Goal: Transaction & Acquisition: Purchase product/service

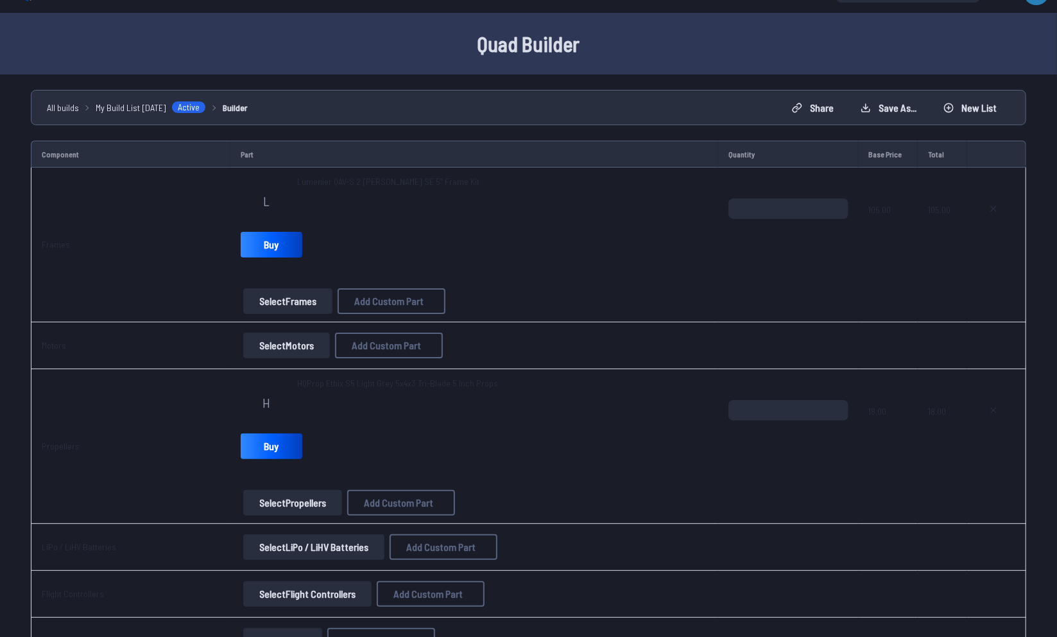
scroll to position [31, 0]
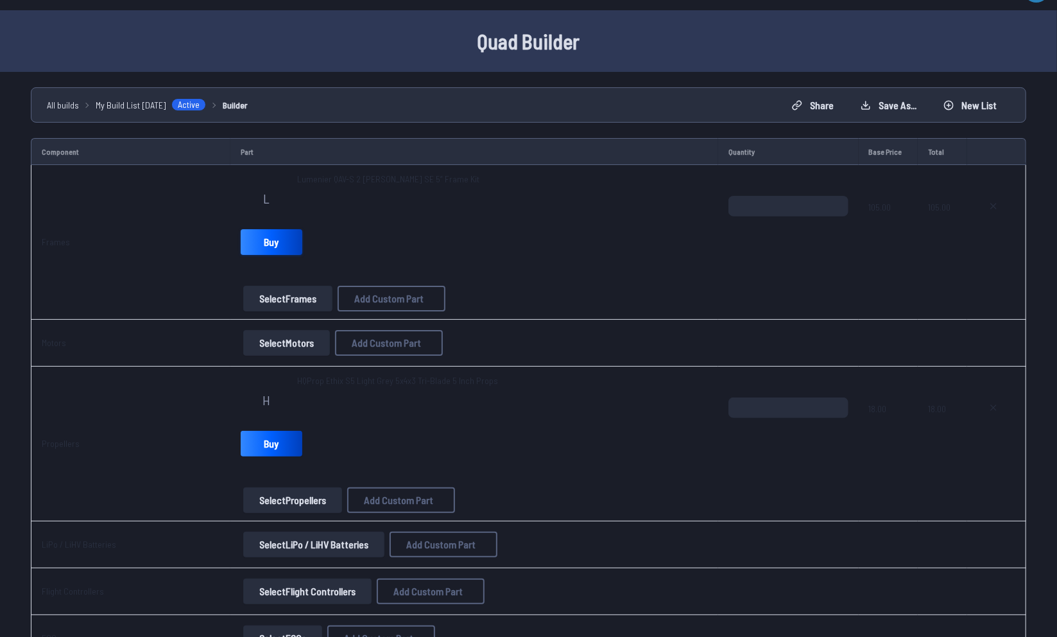
click at [281, 250] on link "Buy" at bounding box center [272, 242] width 62 height 26
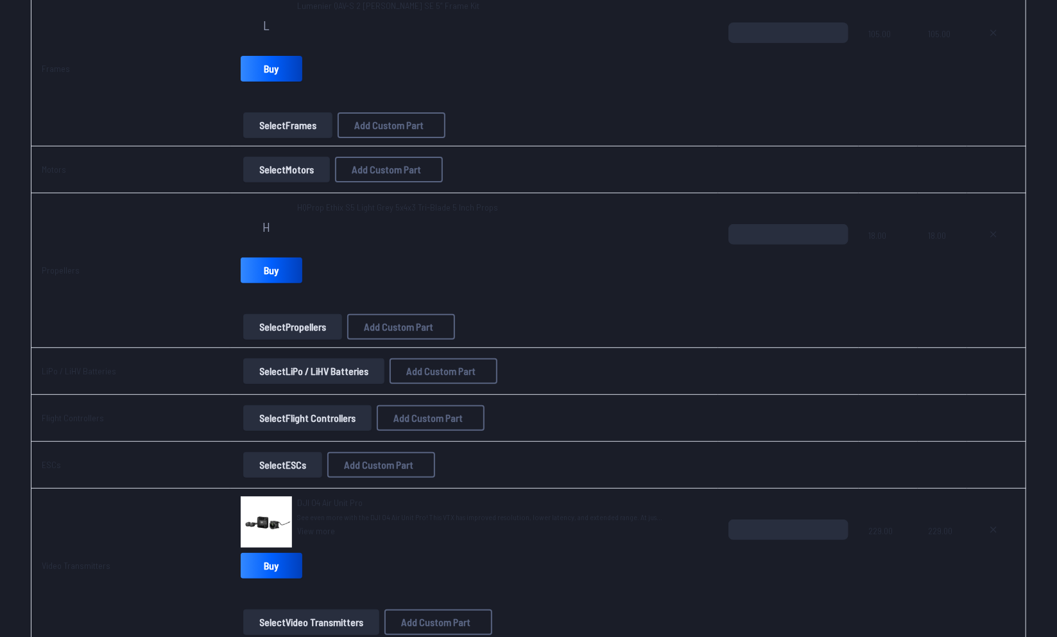
scroll to position [204, 0]
click at [995, 232] on icon at bounding box center [993, 234] width 5 height 5
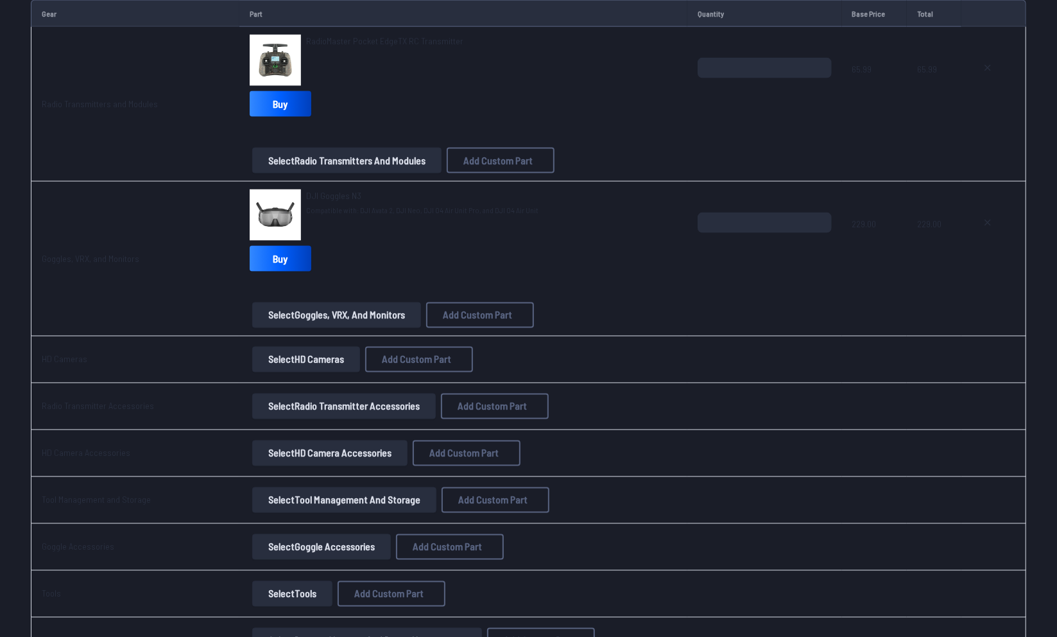
scroll to position [1270, 0]
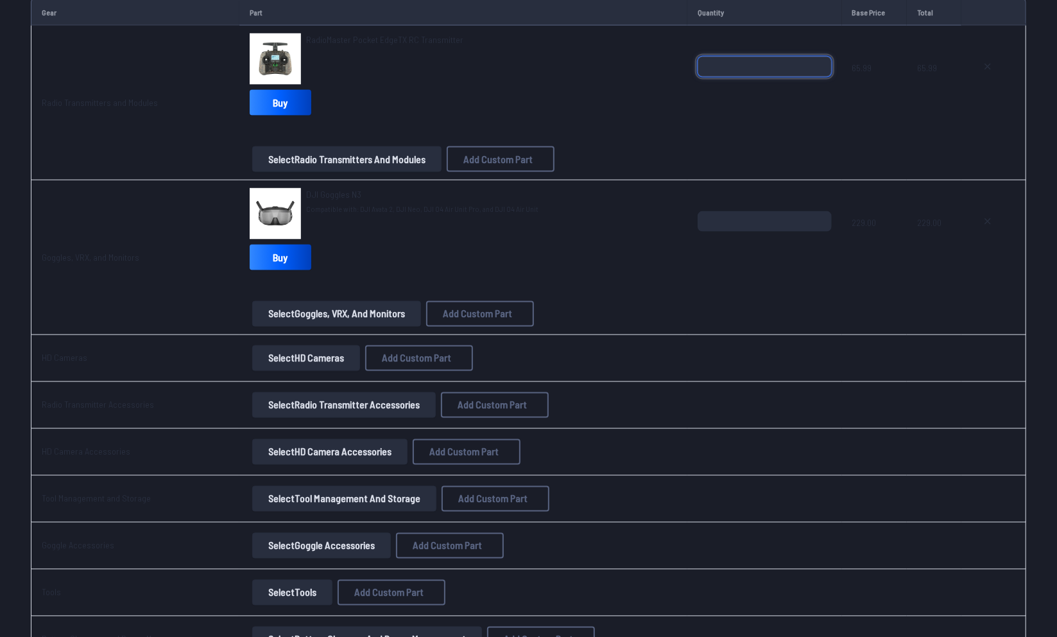
click at [792, 65] on input "*" at bounding box center [765, 66] width 134 height 21
click at [797, 100] on div "*" at bounding box center [765, 87] width 134 height 62
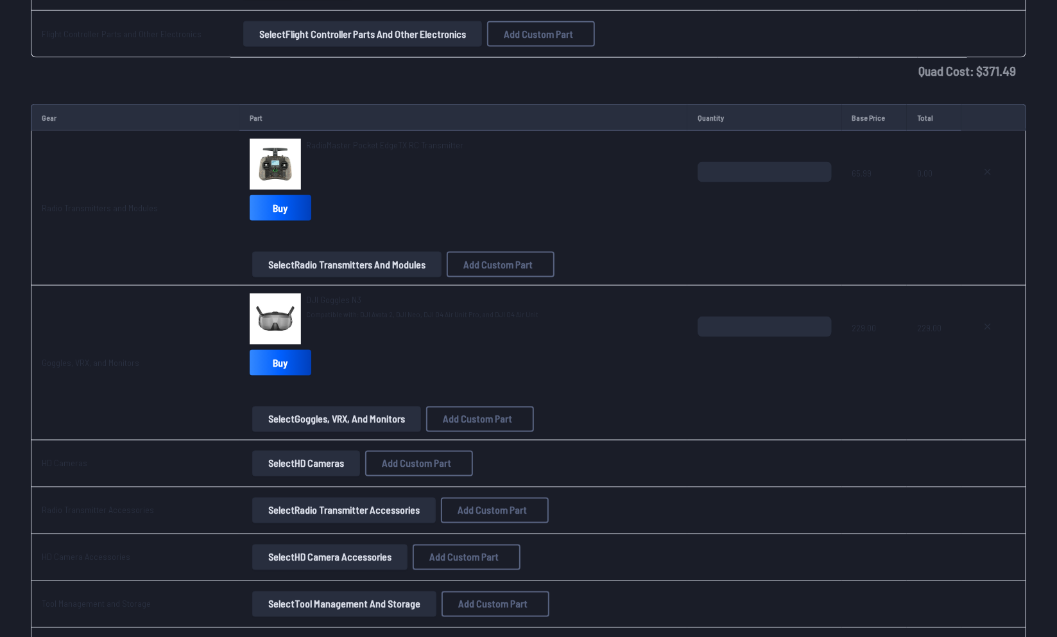
scroll to position [1163, 0]
click at [758, 165] on input "*" at bounding box center [765, 173] width 134 height 21
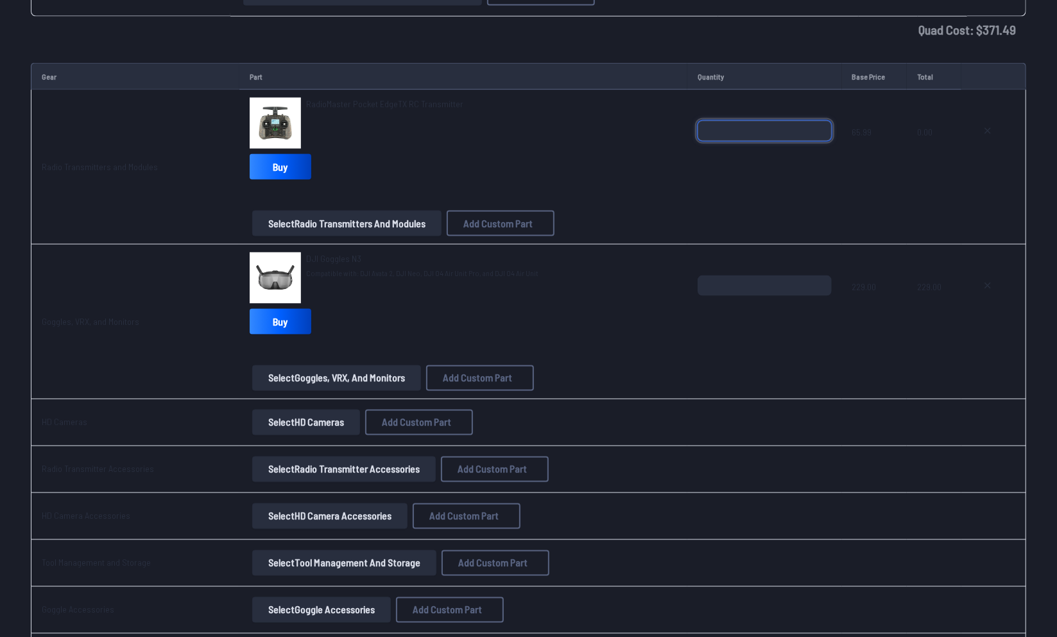
scroll to position [1207, 0]
type input "*"
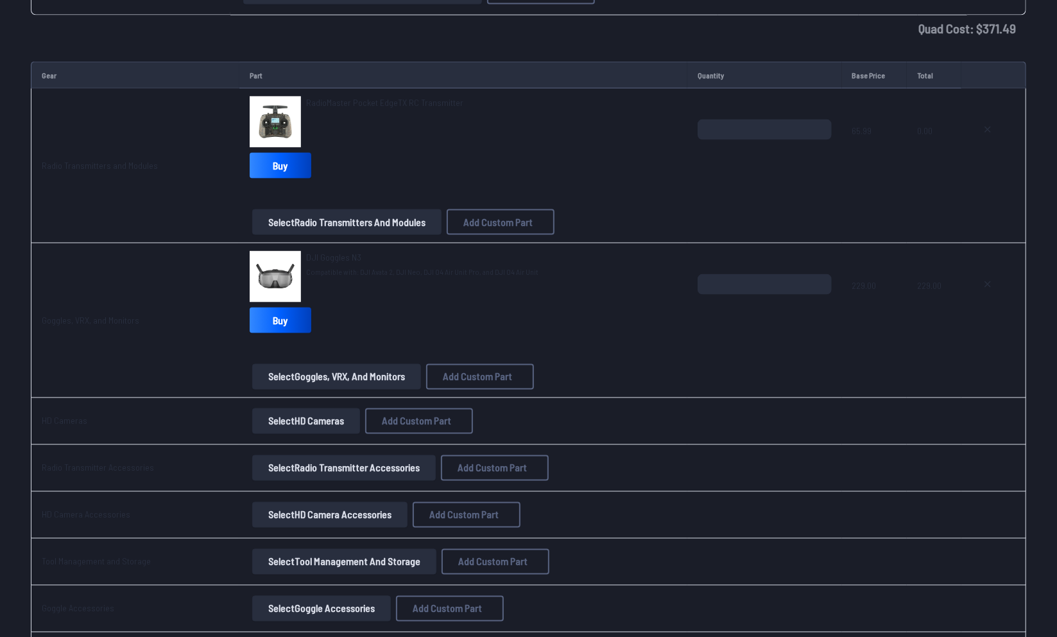
click at [774, 221] on td "*" at bounding box center [765, 166] width 154 height 155
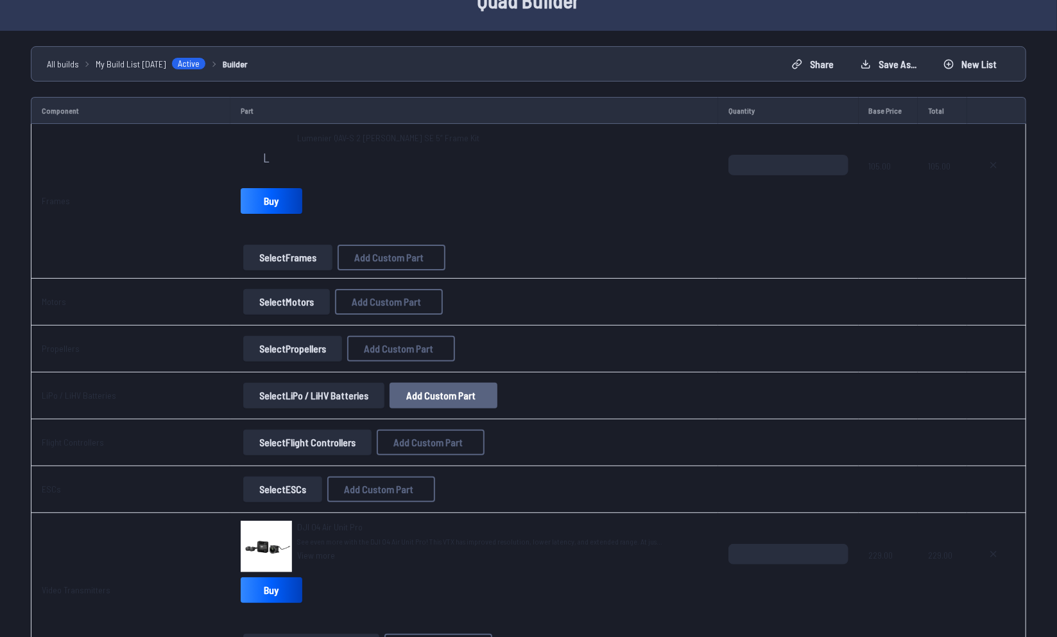
scroll to position [76, 0]
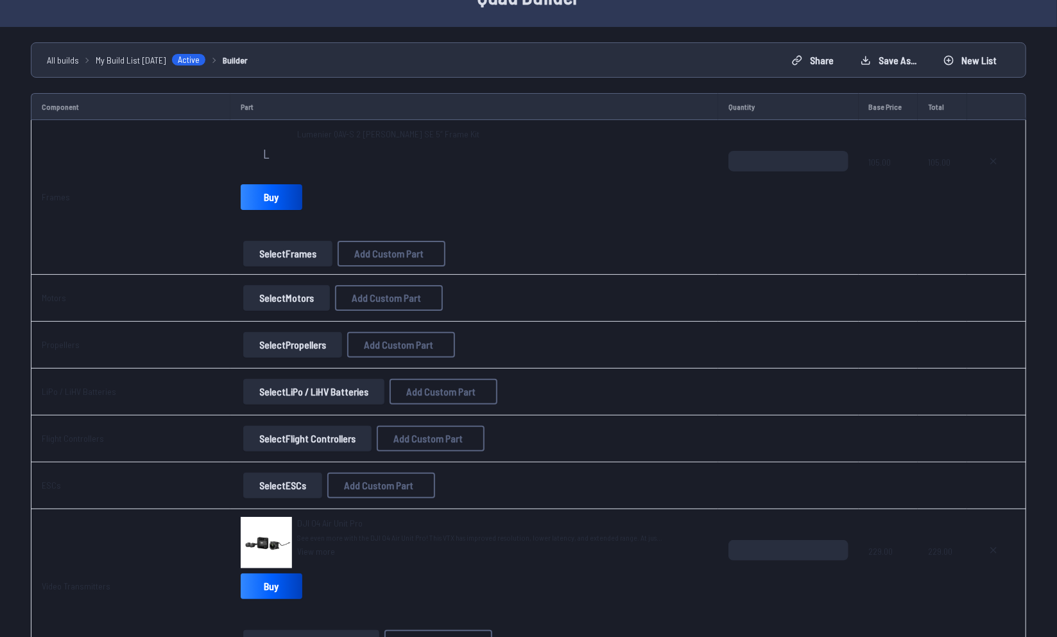
drag, startPoint x: 272, startPoint y: 437, endPoint x: 256, endPoint y: 435, distance: 15.6
click at [256, 435] on button "Select Flight Controllers" at bounding box center [307, 439] width 128 height 26
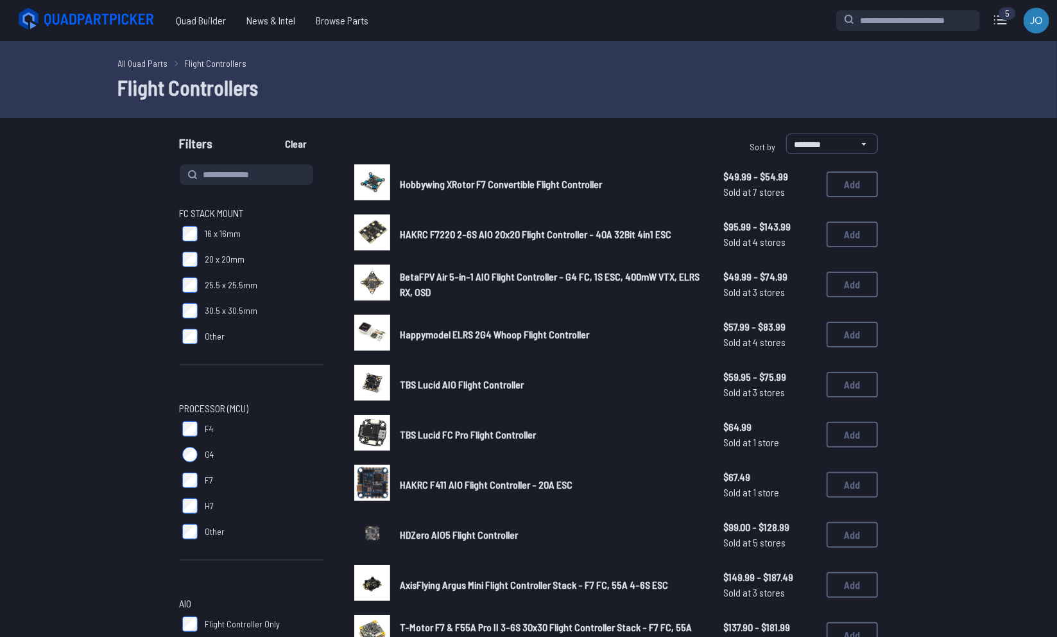
drag, startPoint x: 195, startPoint y: 251, endPoint x: 173, endPoint y: 258, distance: 23.6
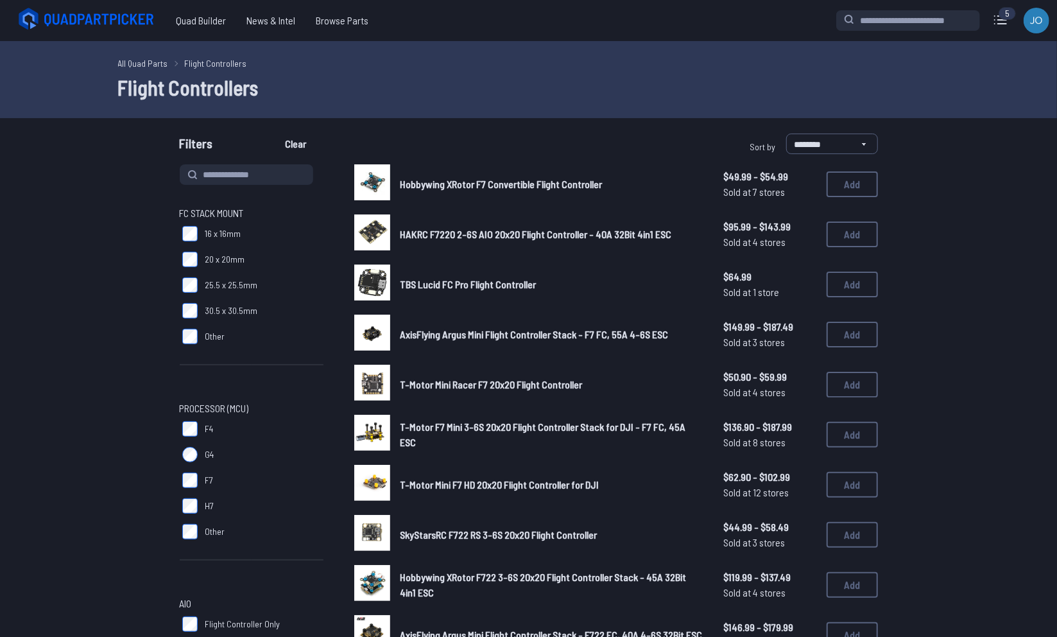
click at [591, 233] on span "HAKRC F7220 2-6S AIO 20x20 Flight Controller - 40A 32Bit 4in1 ESC" at bounding box center [537, 234] width 272 height 12
click at [385, 234] on img at bounding box center [372, 232] width 36 height 36
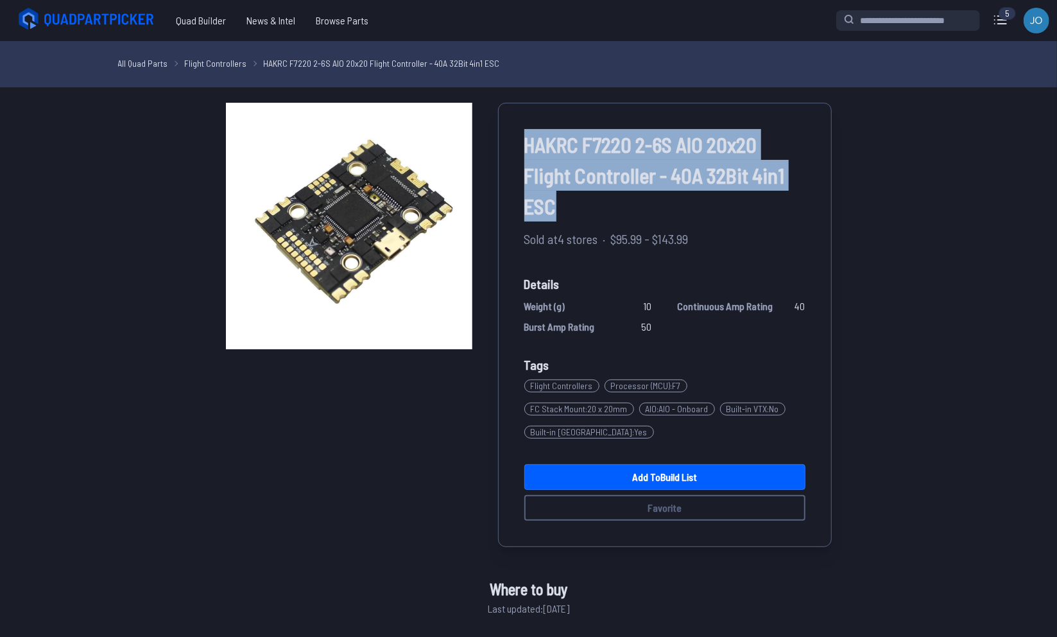
drag, startPoint x: 556, startPoint y: 209, endPoint x: 518, endPoint y: 132, distance: 85.3
click at [518, 132] on div "HAKRC F7220 2-6S AIO 20x20 Flight Controller - 40A 32Bit 4in1 ESC Sold at 4 sto…" at bounding box center [665, 325] width 334 height 444
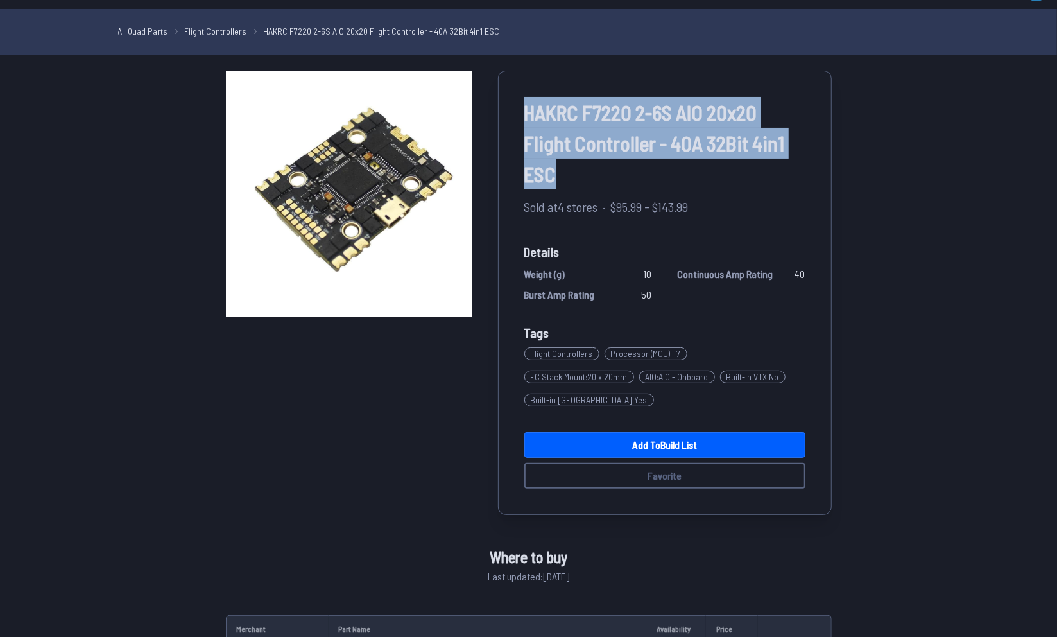
scroll to position [31, 0]
